Goal: Transaction & Acquisition: Purchase product/service

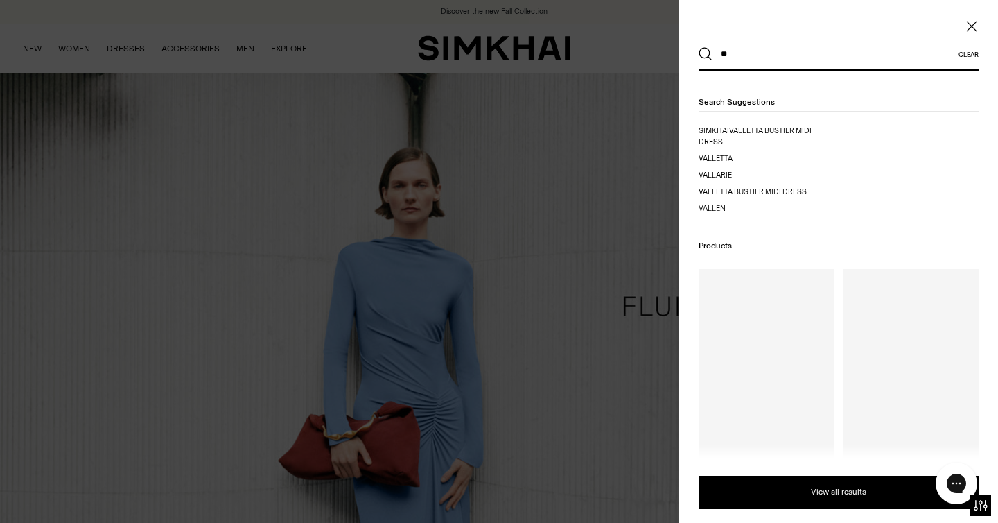
type input "*"
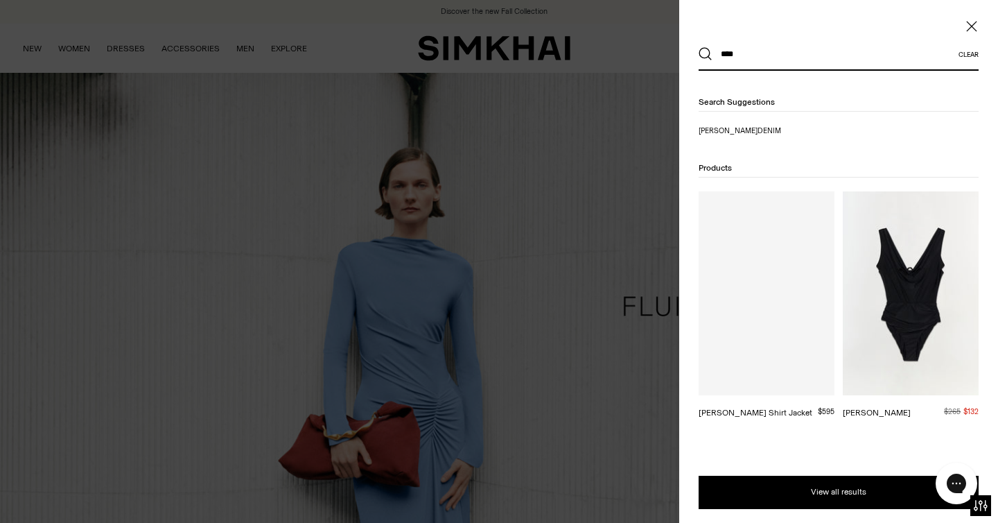
type input "****"
click at [773, 254] on div at bounding box center [767, 293] width 136 height 204
